Goal: Find specific page/section: Find specific page/section

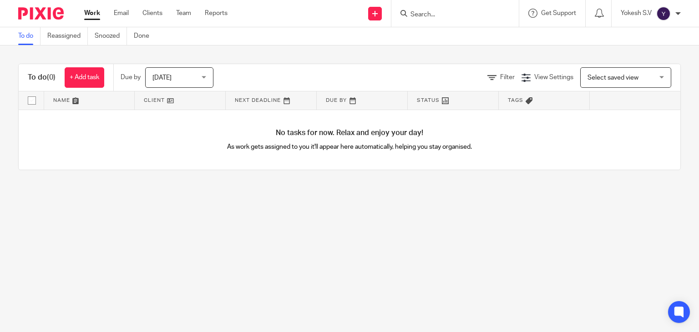
click at [414, 12] on input "Search" at bounding box center [450, 15] width 82 height 8
type input "k"
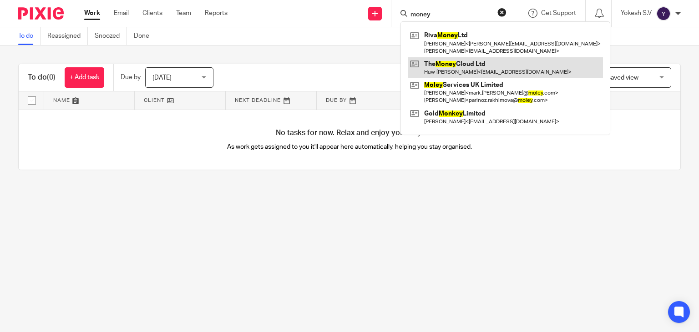
type input "money"
click at [481, 61] on link at bounding box center [505, 67] width 195 height 21
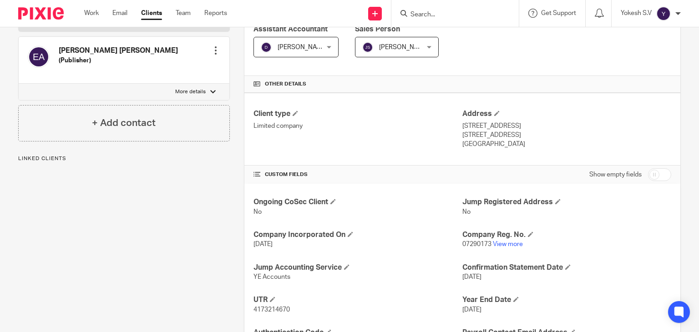
scroll to position [170, 0]
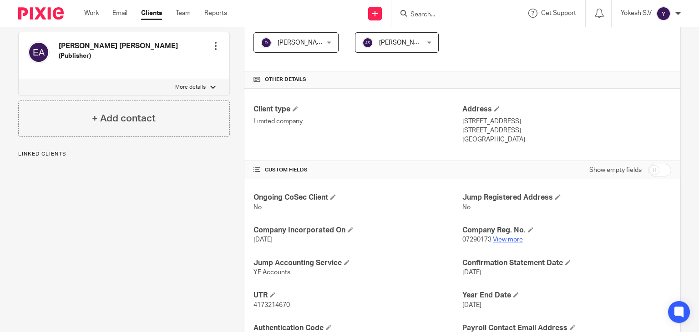
click at [510, 237] on link "View more" at bounding box center [508, 240] width 30 height 6
